Goal: Task Accomplishment & Management: Use online tool/utility

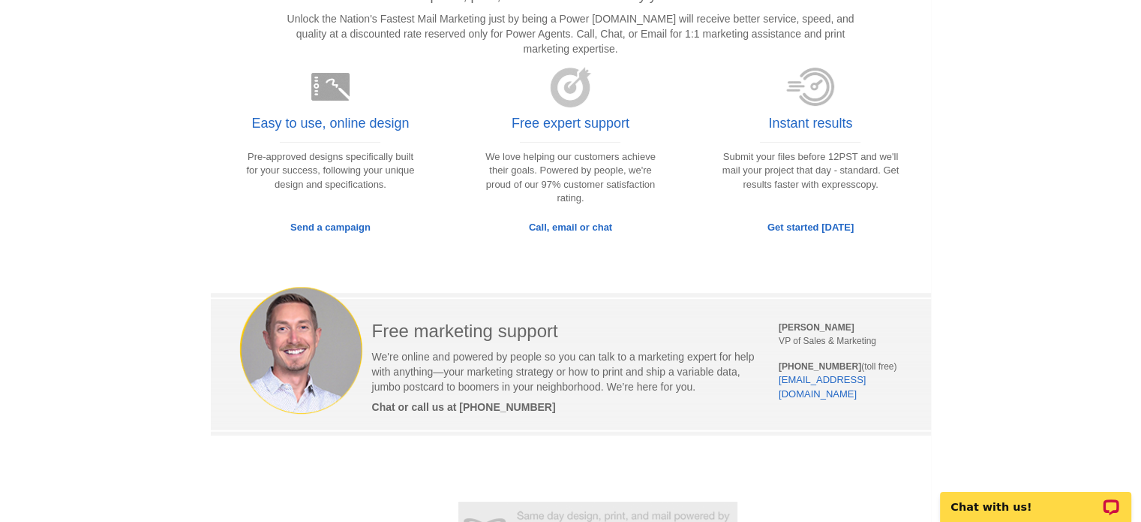
scroll to position [302, 0]
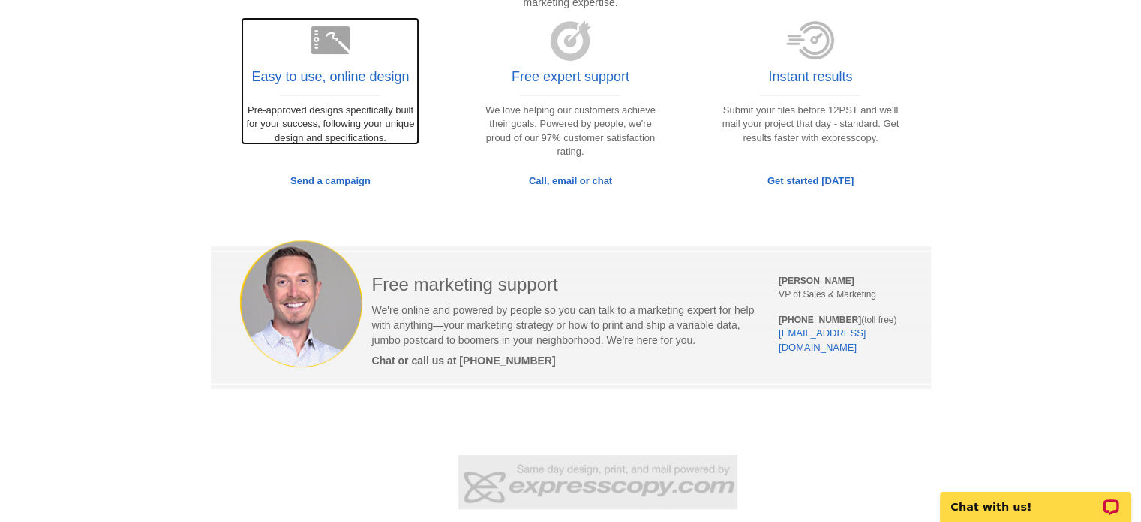
click at [353, 83] on h4 "Easy to use, online design" at bounding box center [330, 77] width 158 height 15
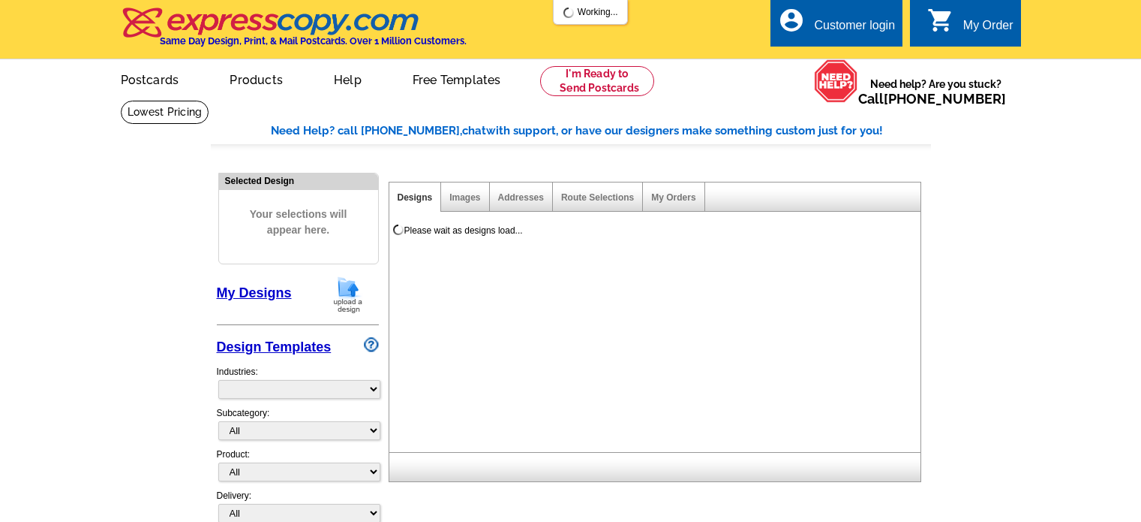
scroll to position [33, 0]
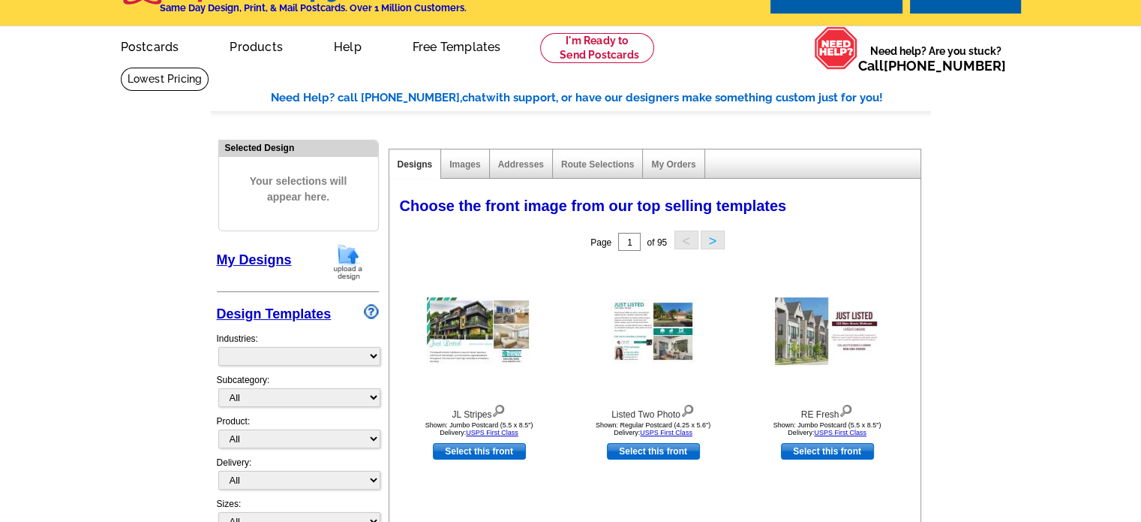
select select "785"
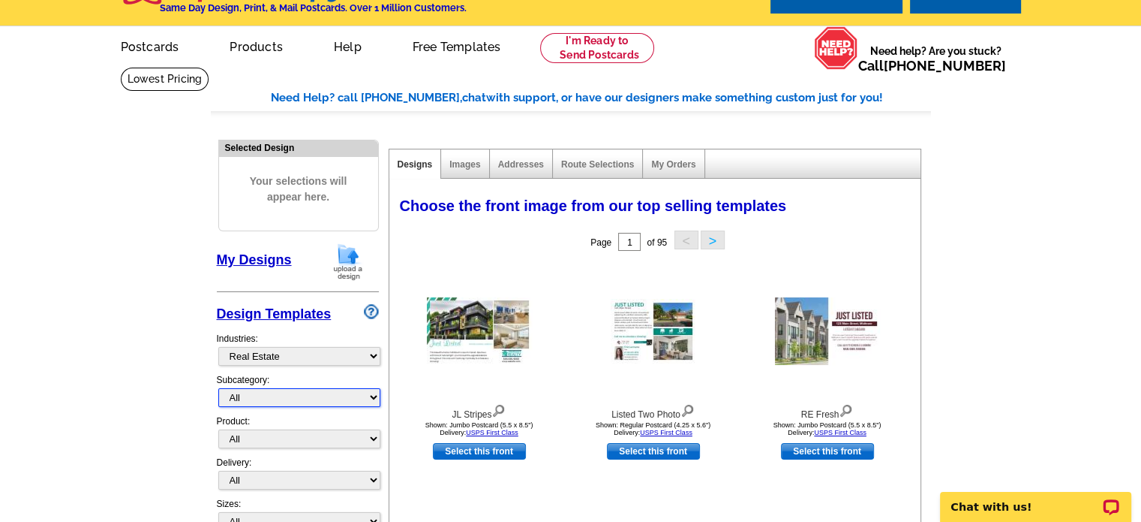
click at [280, 395] on select "All RE/MAX® Referrals [PERSON_NAME]® Berkshire Hathaway Home Services Century 2…" at bounding box center [299, 397] width 162 height 19
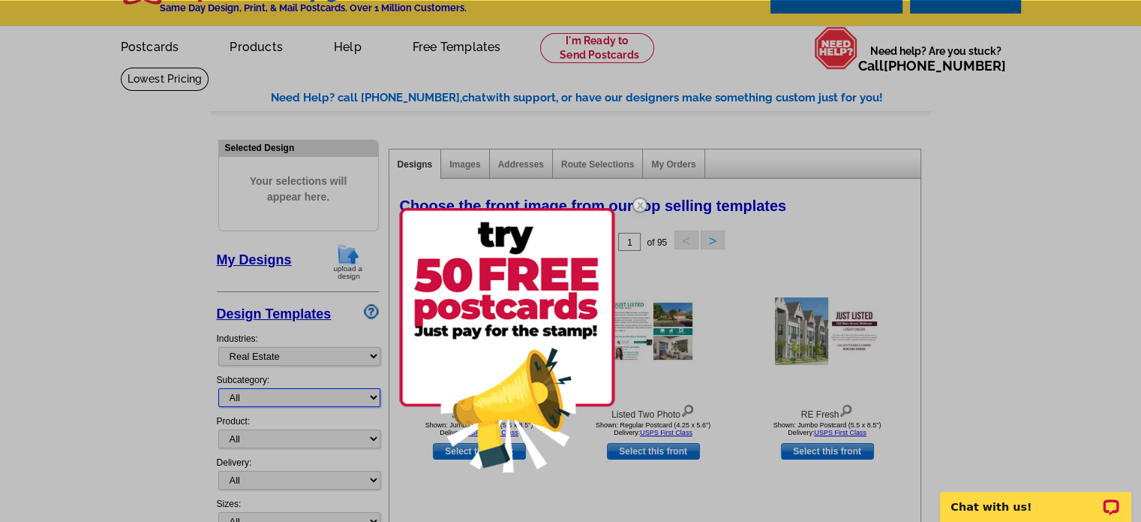
select select "792"
click at [218, 388] on select "All RE/MAX® Referrals [PERSON_NAME]® Berkshire Hathaway Home Services Century 2…" at bounding box center [299, 397] width 162 height 19
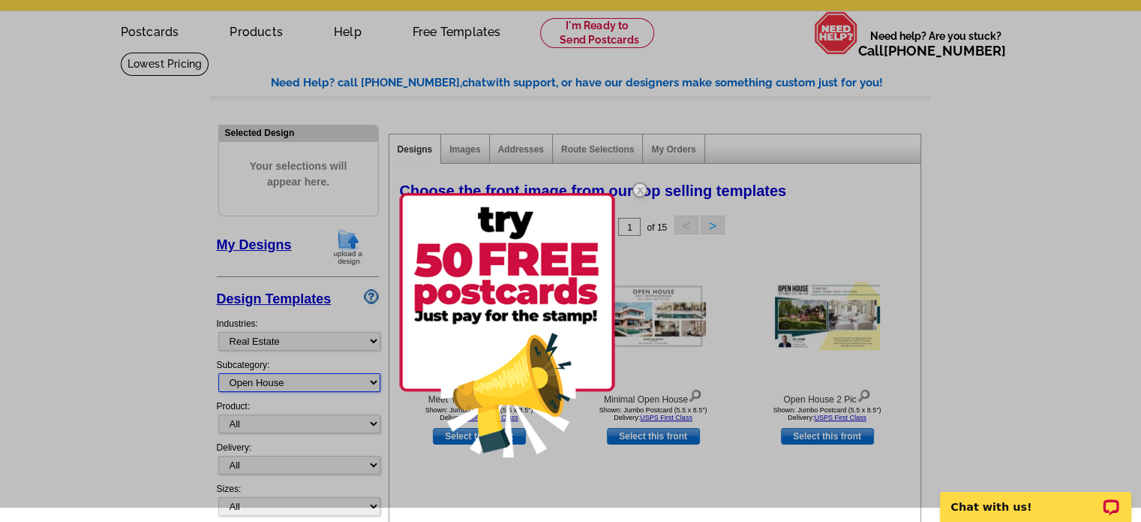
scroll to position [33, 0]
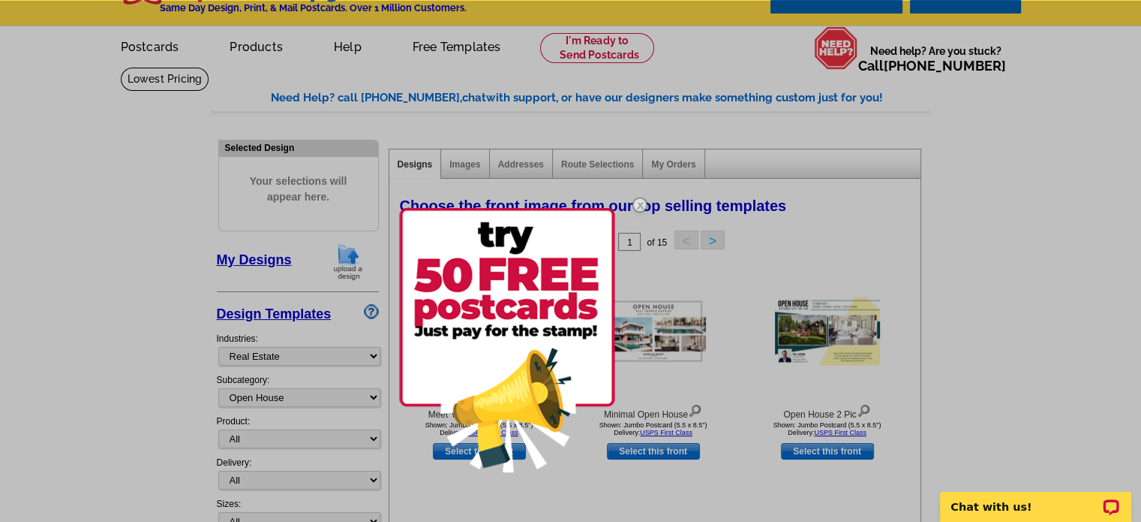
click at [637, 203] on img at bounding box center [640, 205] width 44 height 44
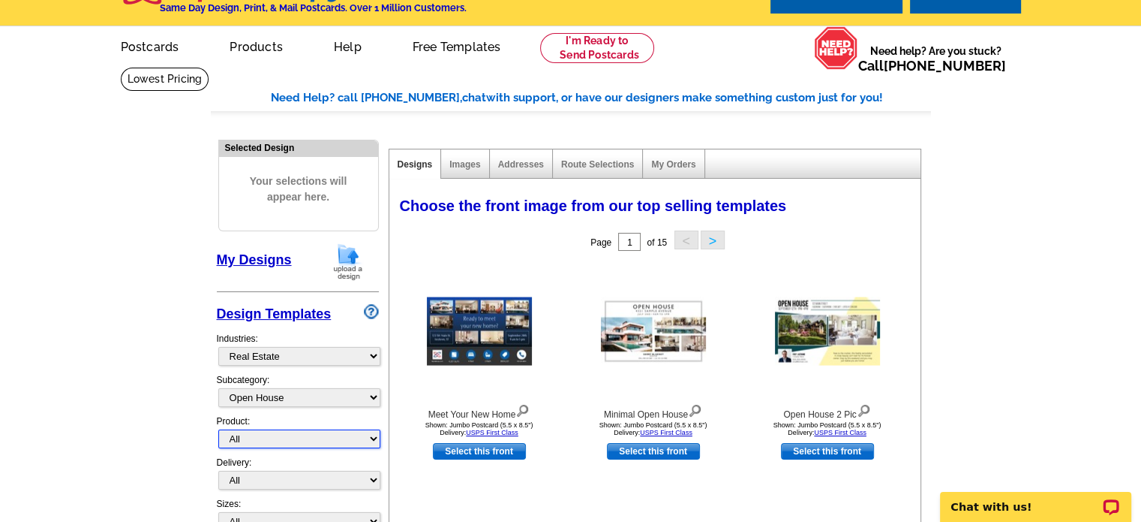
click at [272, 432] on select "All Postcards Letters and flyers Business Cards Door Hangers Greeting Cards" at bounding box center [299, 438] width 162 height 19
click at [279, 434] on select "All Postcards Letters and flyers Business Cards Door Hangers Greeting Cards" at bounding box center [299, 438] width 162 height 19
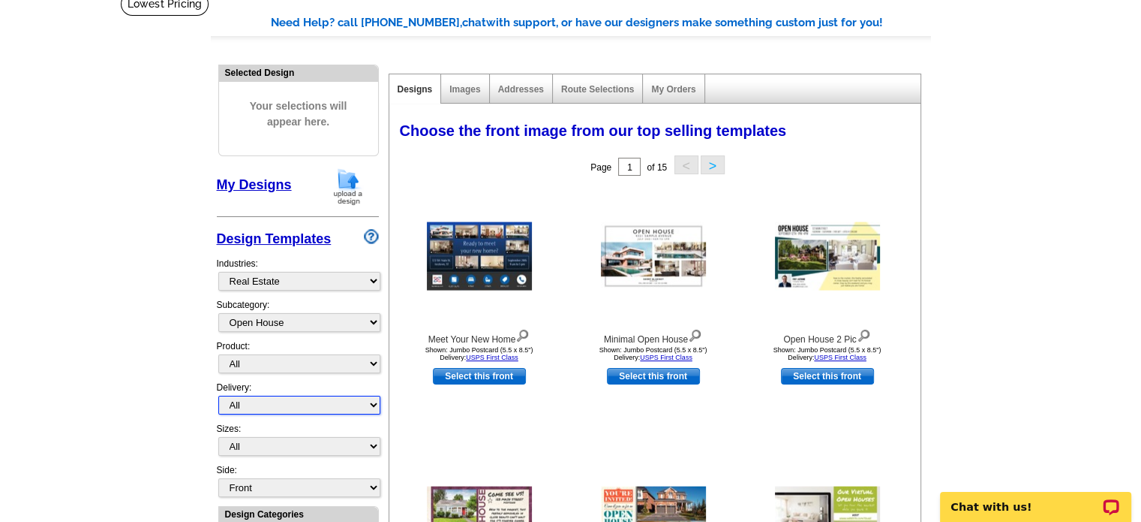
click at [264, 400] on select "All First Class Mail Shipped to Me EDDM Save 66% on Postage" at bounding box center [299, 404] width 162 height 19
select select "4"
click at [218, 395] on select "All First Class Mail Shipped to Me EDDM Save 66% on Postage" at bounding box center [299, 404] width 162 height 19
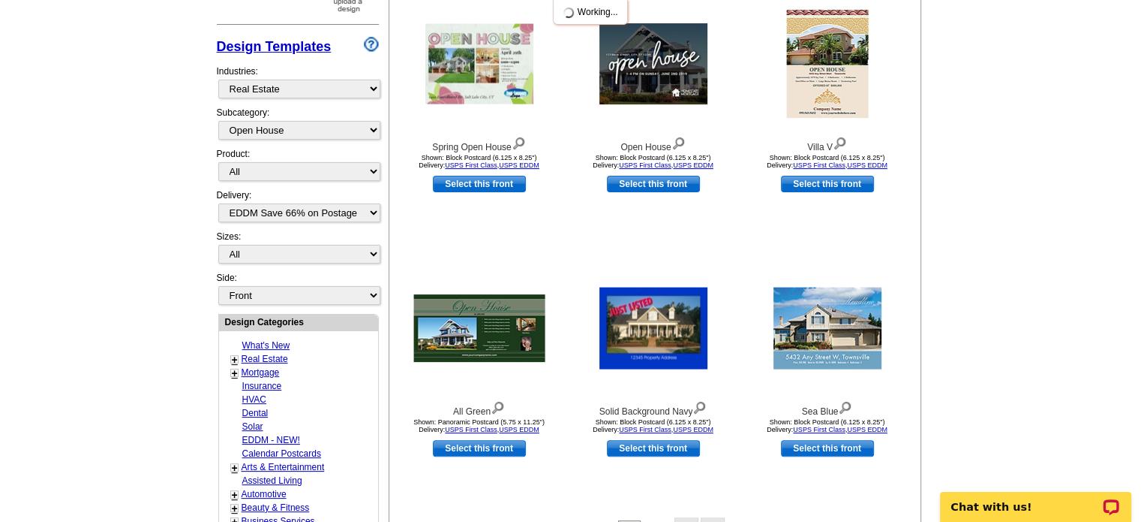
click at [284, 215] on div "Design Templates Industries: What's New Real Estate Mortgage Insurance HVAC Den…" at bounding box center [298, 150] width 162 height 242
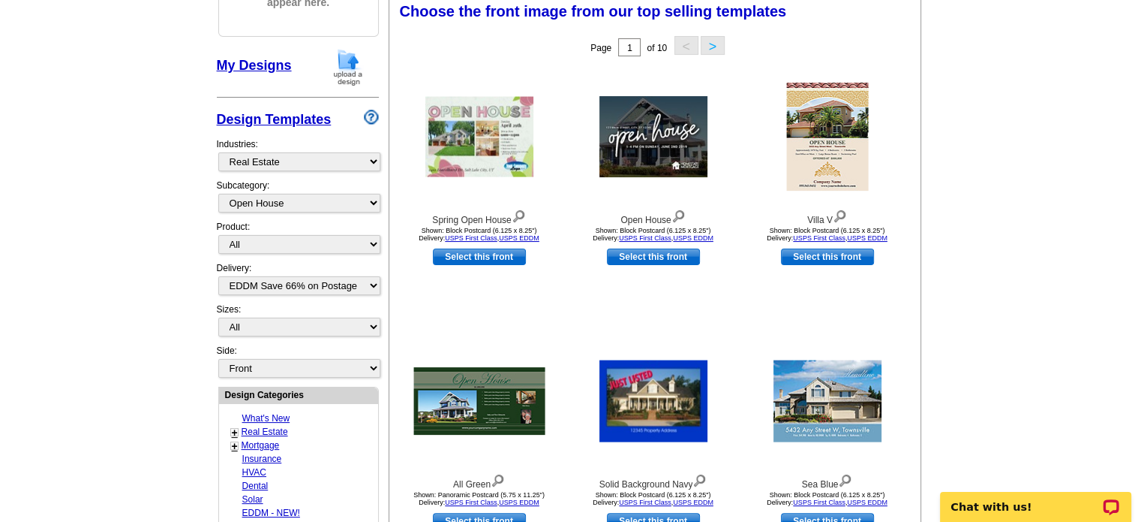
scroll to position [221, 0]
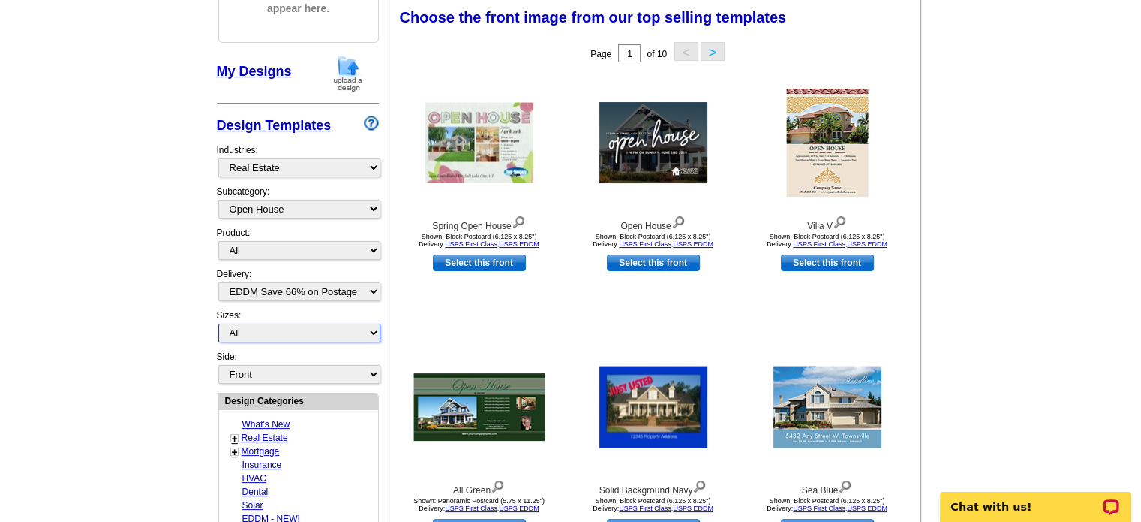
click at [269, 336] on select "All Jumbo Postcard (5.5" x 8.5") Regular Postcard (4.25" x 5.6") Panoramic Post…" at bounding box center [299, 332] width 162 height 19
select select "6"
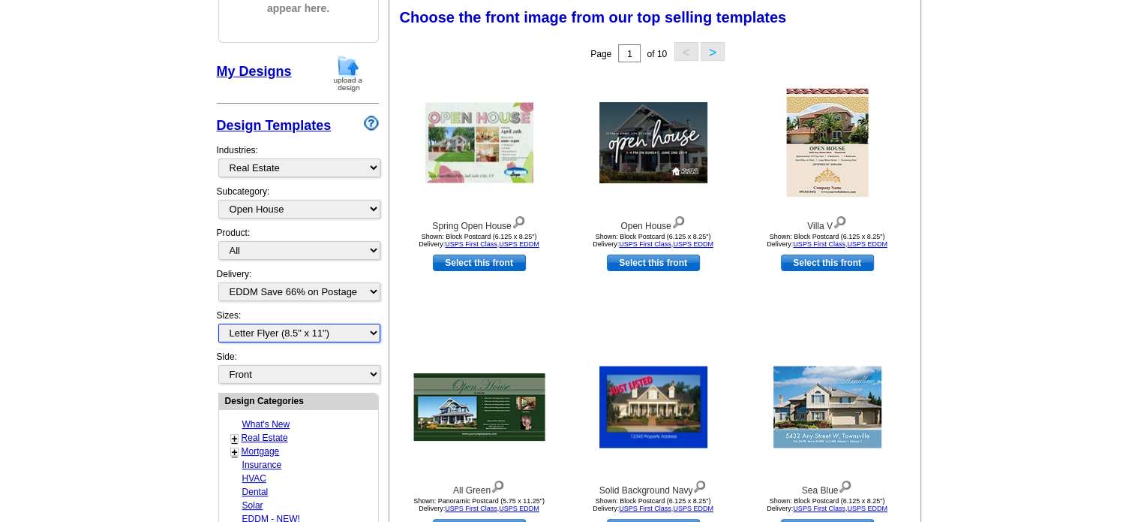
click at [218, 323] on select "All Jumbo Postcard (5.5" x 8.5") Regular Postcard (4.25" x 5.6") Panoramic Post…" at bounding box center [299, 332] width 162 height 19
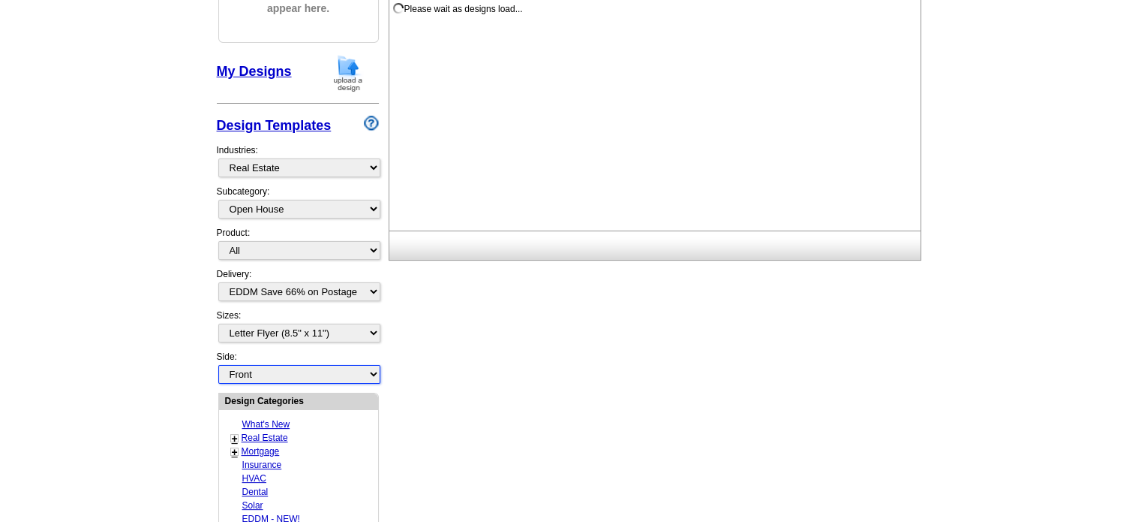
click at [275, 374] on select "Front Back" at bounding box center [299, 374] width 162 height 19
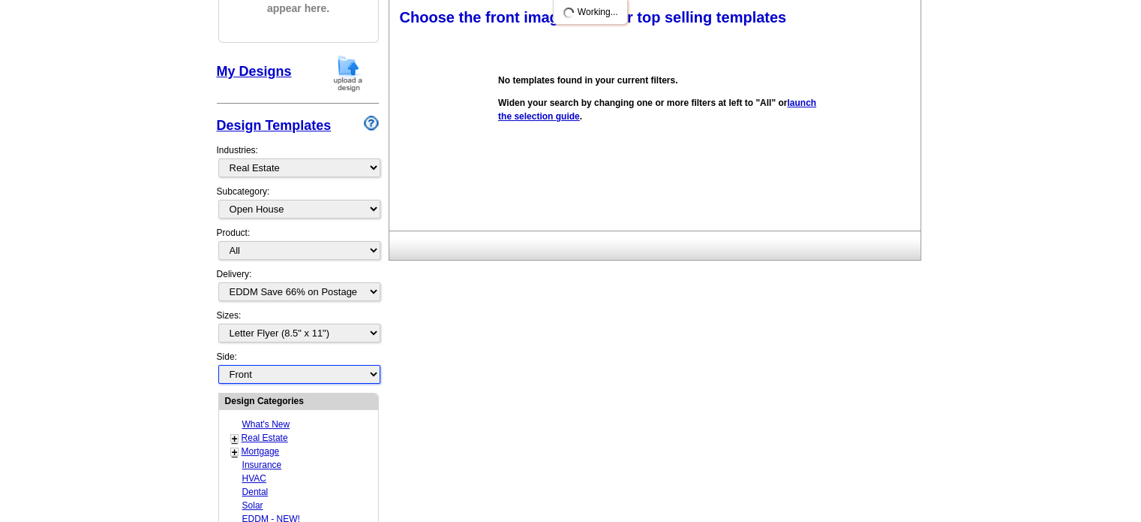
click at [275, 374] on select "Front Back" at bounding box center [299, 374] width 162 height 19
select select "front"
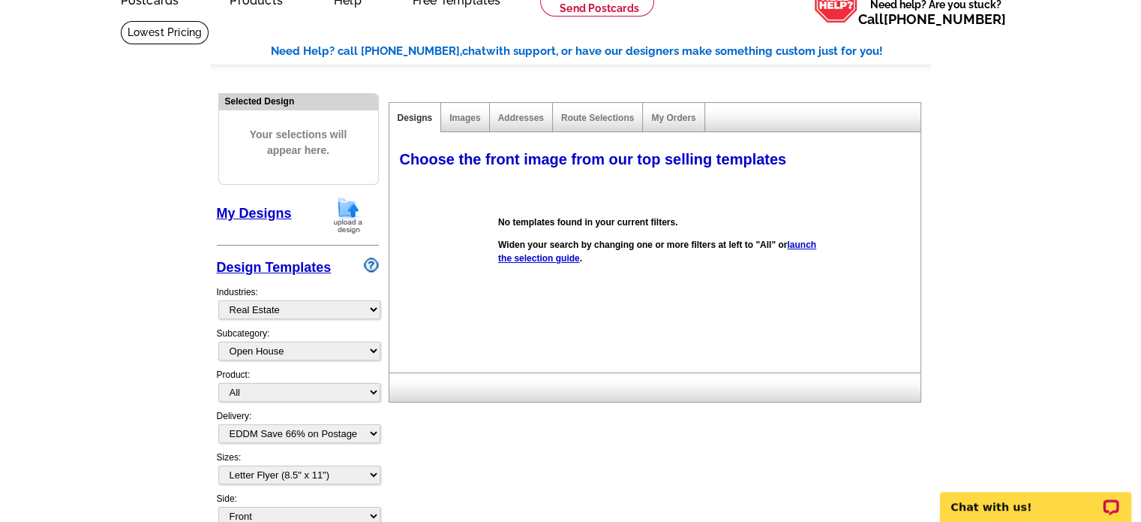
scroll to position [71, 0]
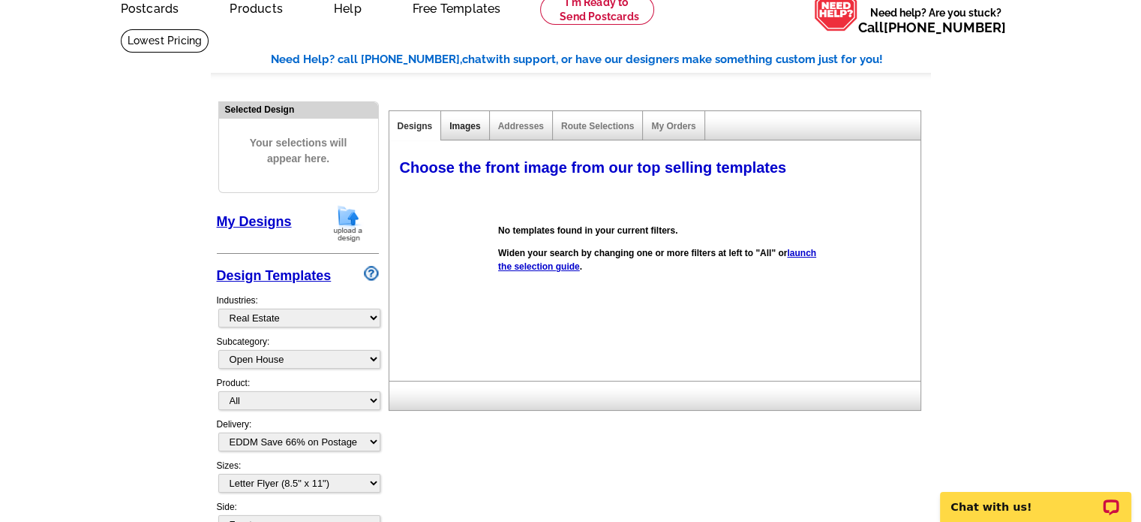
click at [471, 131] on link "Images" at bounding box center [465, 126] width 31 height 11
click at [525, 130] on link "Addresses" at bounding box center [521, 126] width 46 height 11
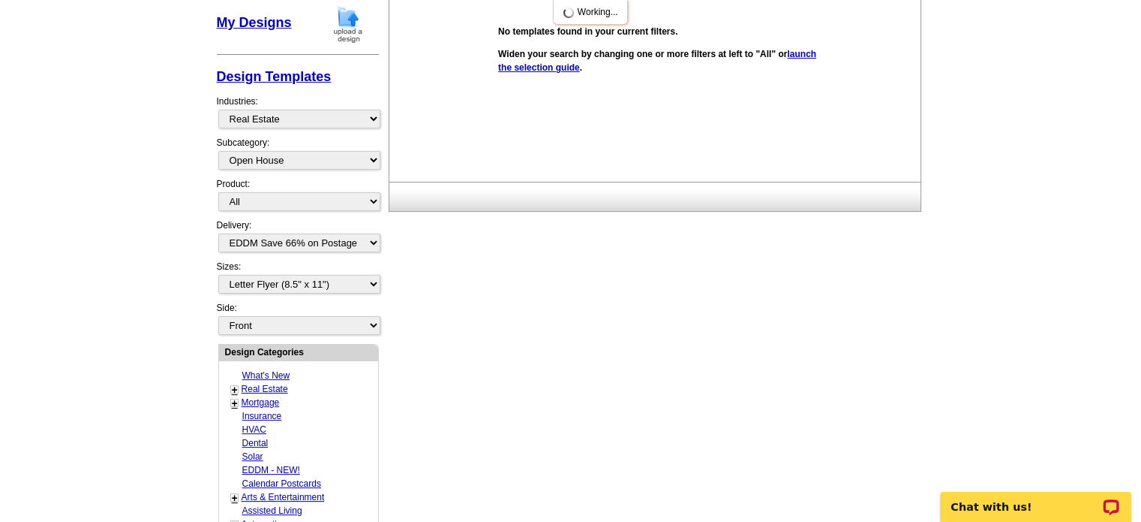
scroll to position [296, 0]
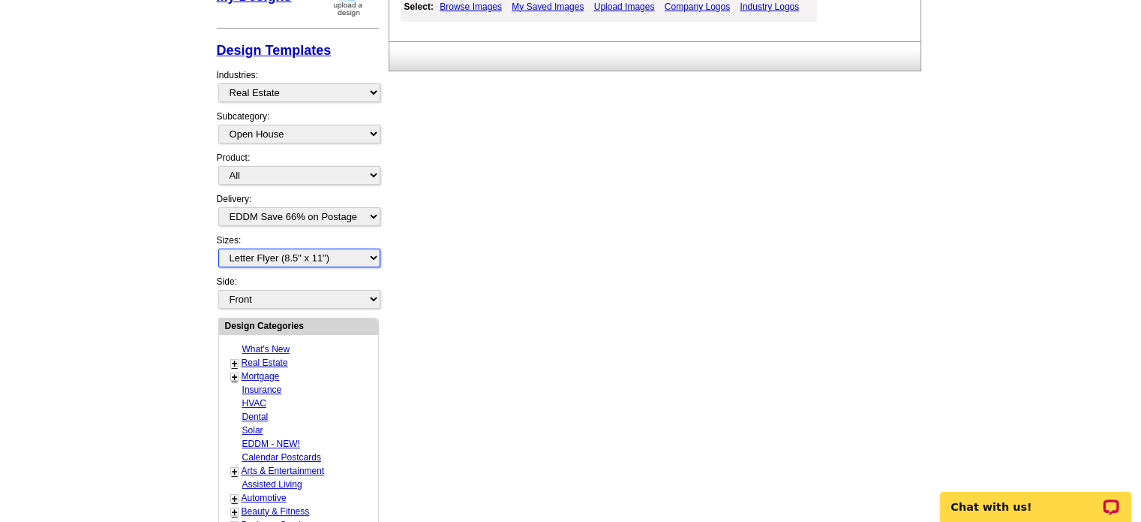
click at [274, 251] on select "All Jumbo Postcard (5.5" x 8.5") Regular Postcard (4.25" x 5.6") Panoramic Post…" at bounding box center [299, 257] width 162 height 19
select select
click at [218, 248] on select "All Jumbo Postcard (5.5" x 8.5") Regular Postcard (4.25" x 5.6") Panoramic Post…" at bounding box center [299, 257] width 162 height 19
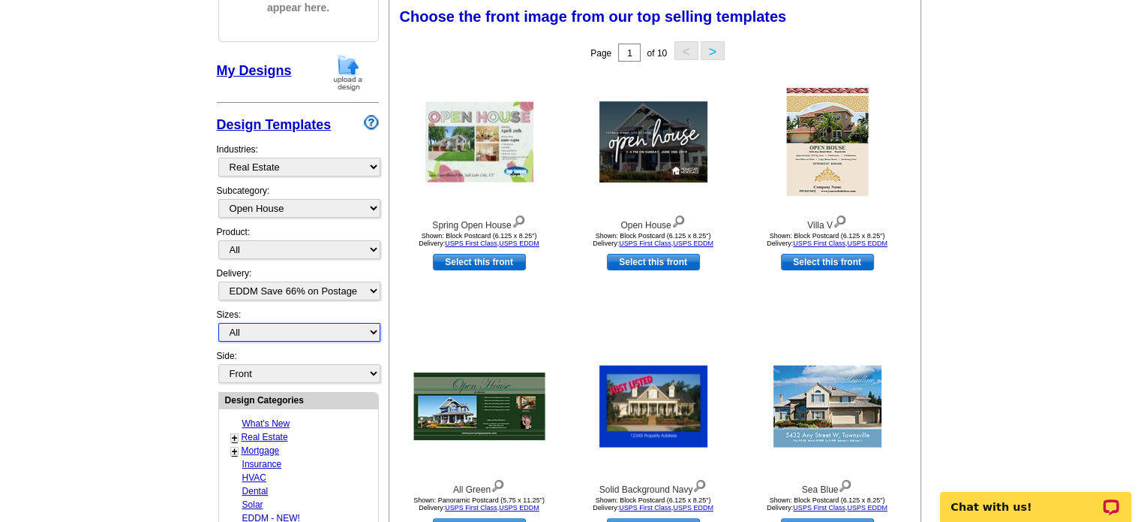
scroll to position [221, 0]
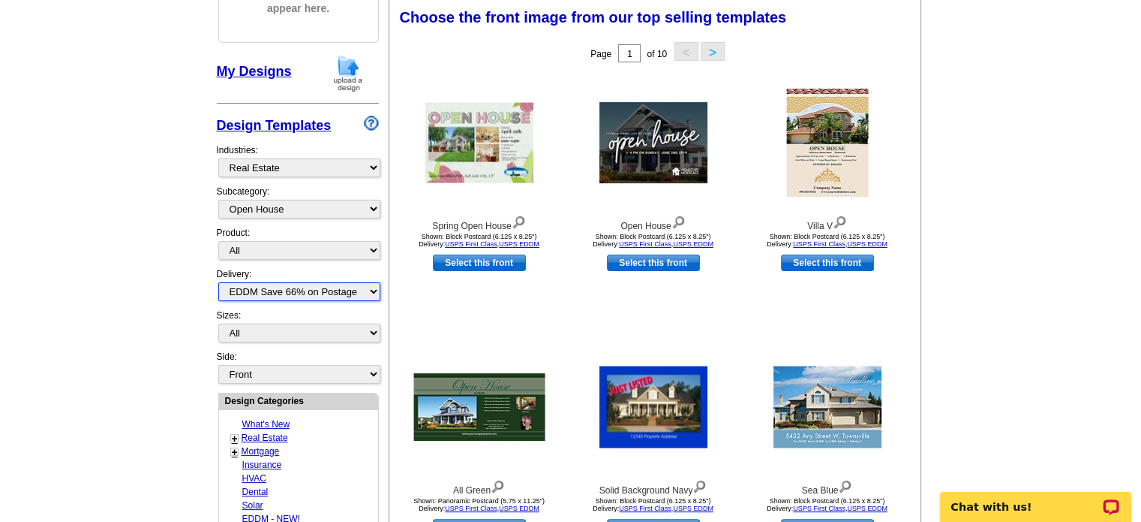
click at [257, 287] on select "All First Class Mail Shipped to Me EDDM Save 66% on Postage" at bounding box center [299, 291] width 162 height 19
click at [218, 282] on select "All First Class Mail Shipped to Me EDDM Save 66% on Postage" at bounding box center [299, 291] width 162 height 19
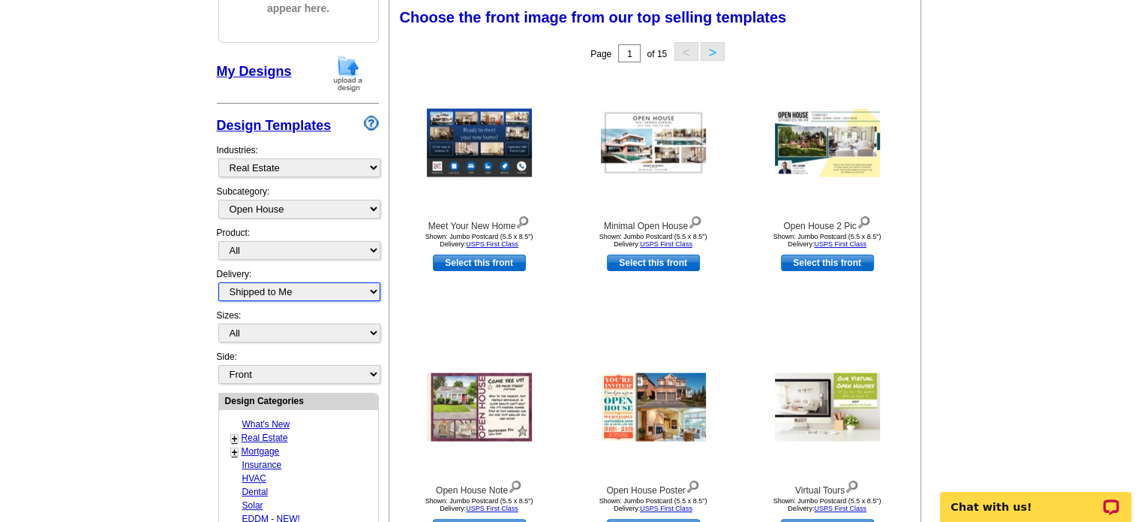
click at [263, 282] on select "All First Class Mail Shipped to Me EDDM Save 66% on Postage" at bounding box center [299, 291] width 162 height 19
select select "4"
click at [218, 282] on select "All First Class Mail Shipped to Me EDDM Save 66% on Postage" at bounding box center [299, 291] width 162 height 19
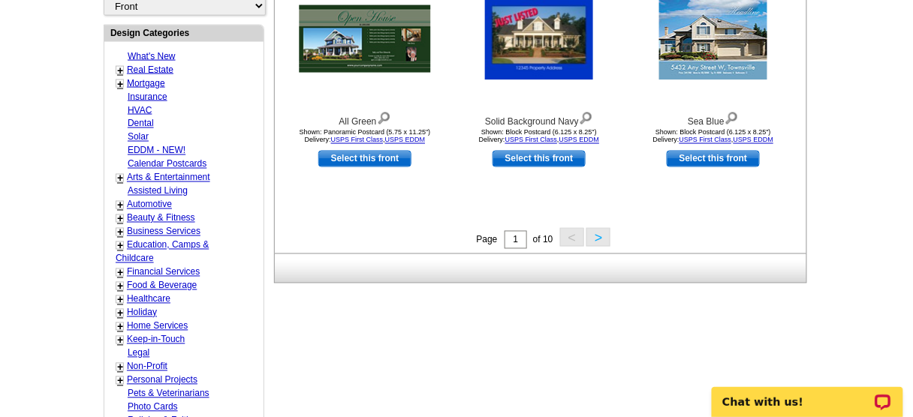
scroll to position [556, 0]
